Goal: Information Seeking & Learning: Learn about a topic

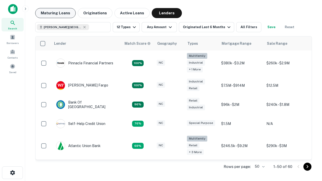
click at [55, 13] on button "Maturing Loans" at bounding box center [55, 13] width 41 height 10
